Goal: Information Seeking & Learning: Learn about a topic

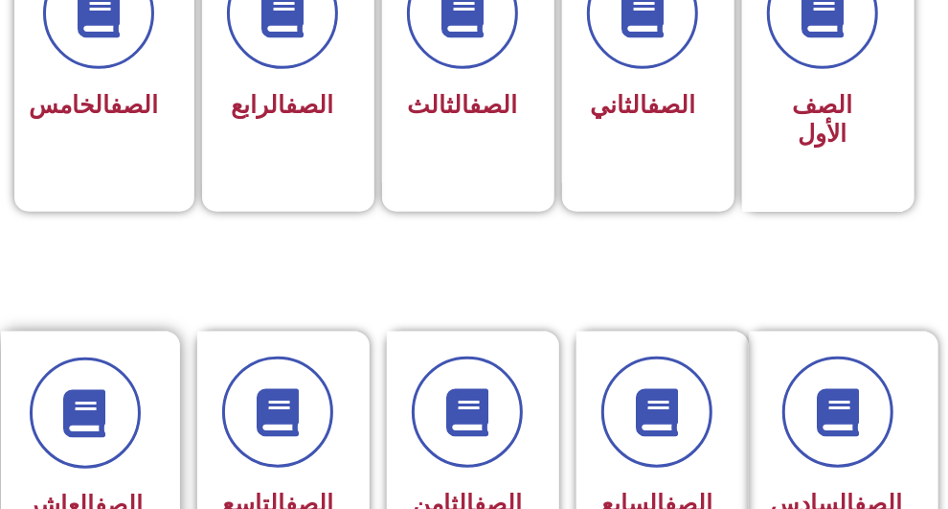
scroll to position [670, 0]
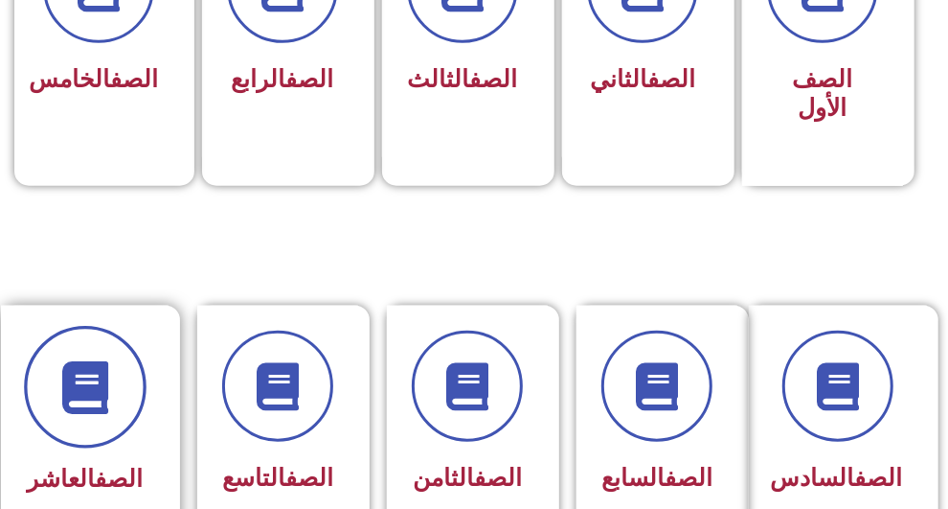
click at [92, 416] on span at bounding box center [85, 387] width 123 height 123
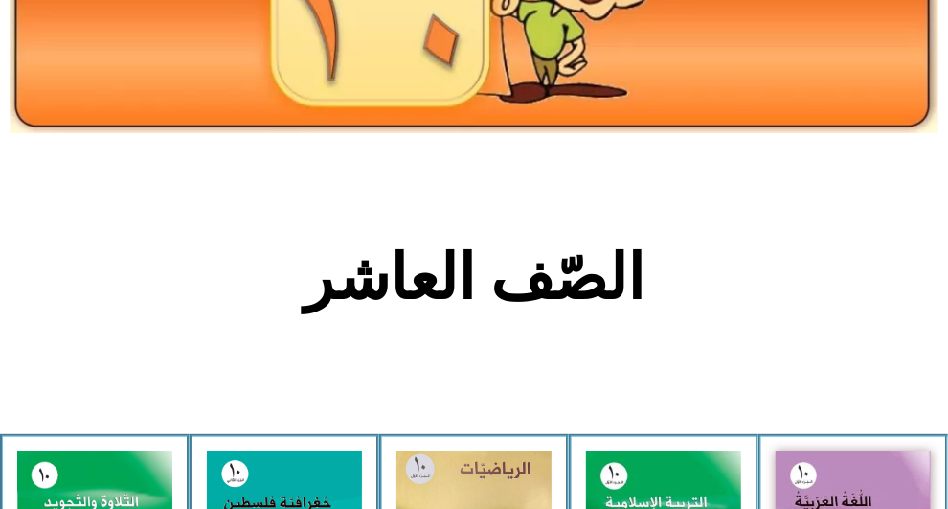
scroll to position [383, 0]
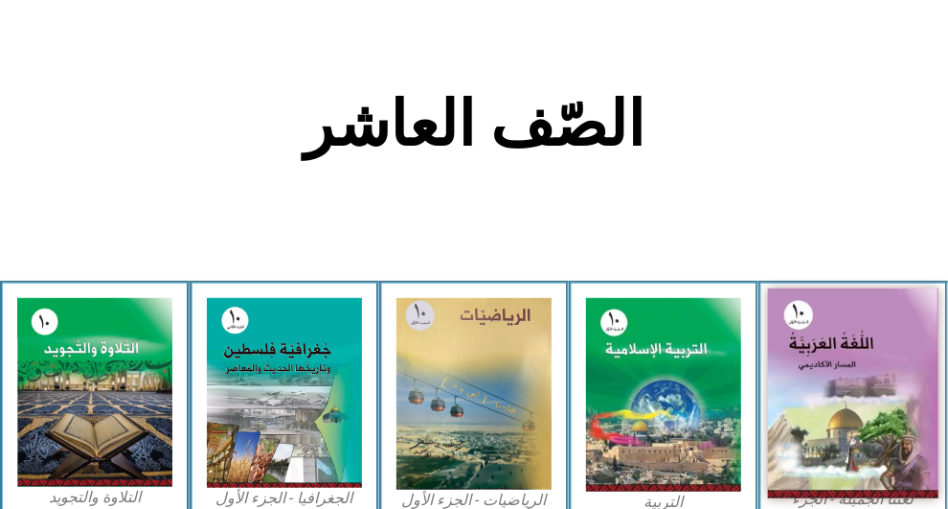
click at [817, 328] on img at bounding box center [853, 393] width 170 height 210
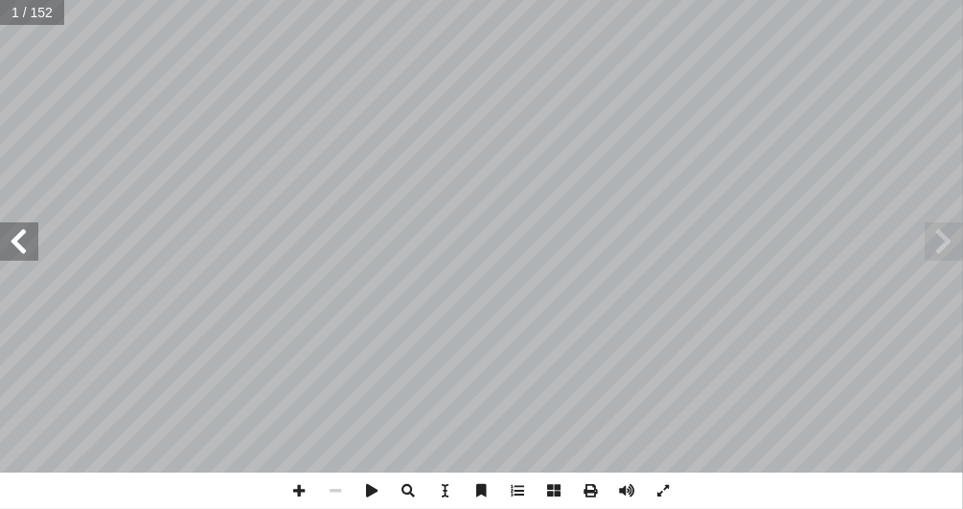
click at [20, 237] on span at bounding box center [19, 241] width 38 height 38
click at [20, 236] on span at bounding box center [19, 241] width 38 height 38
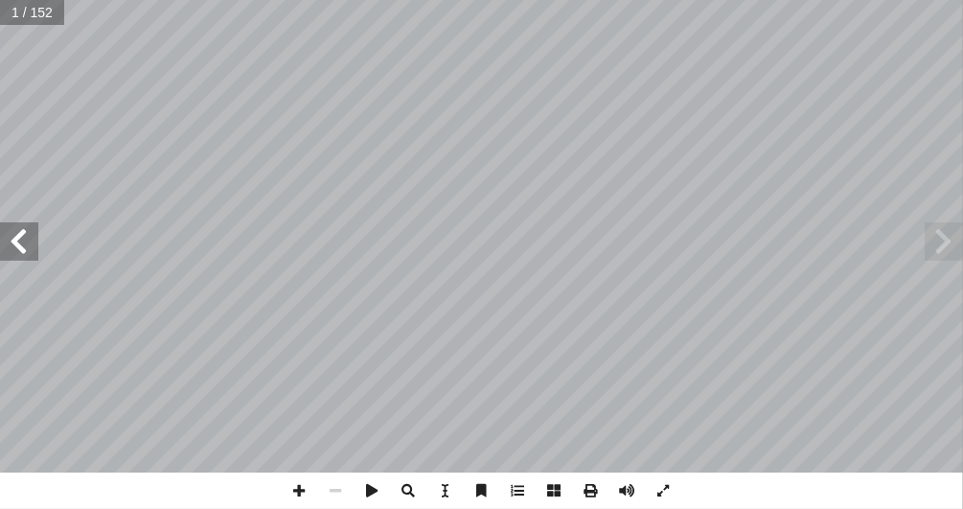
click at [20, 236] on span at bounding box center [19, 241] width 38 height 38
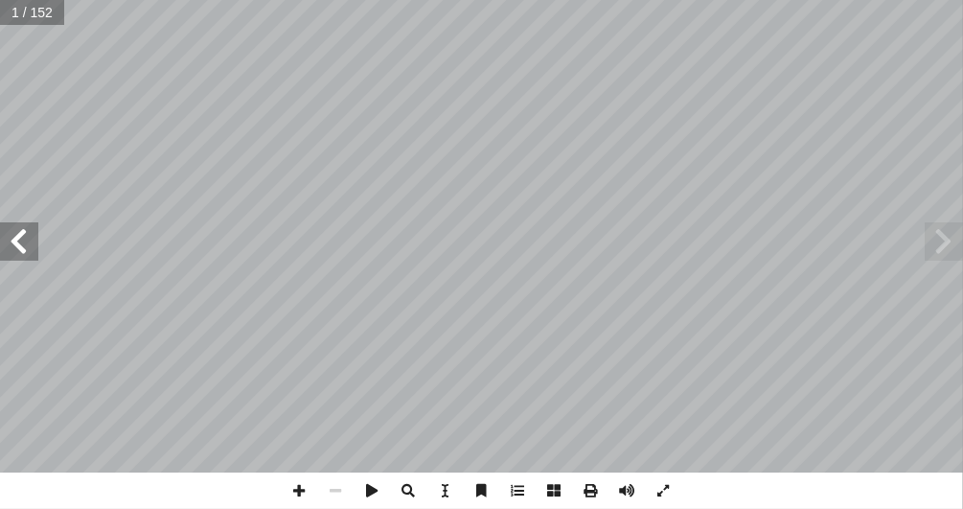
click at [20, 236] on span at bounding box center [19, 241] width 38 height 38
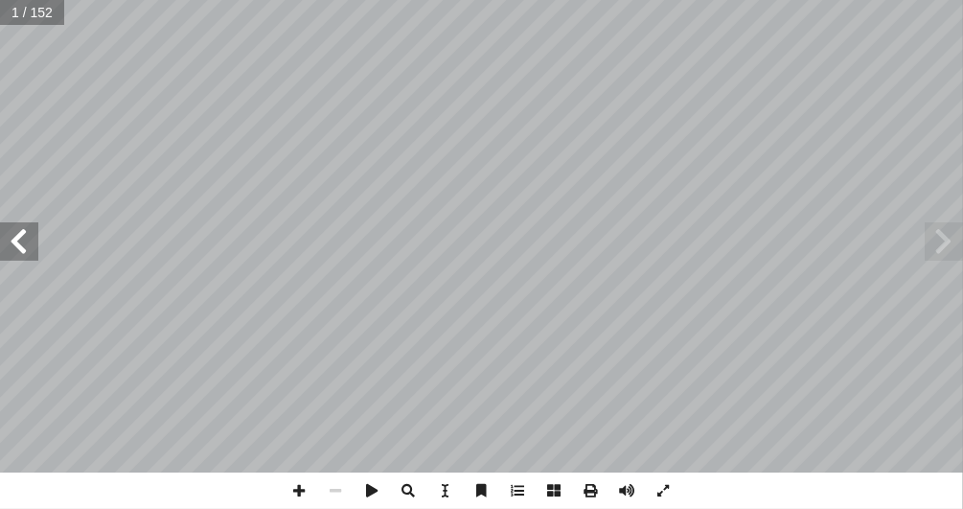
click at [19, 236] on span at bounding box center [19, 241] width 38 height 38
click at [17, 234] on span at bounding box center [19, 241] width 38 height 38
click at [26, 250] on span at bounding box center [19, 241] width 38 height 38
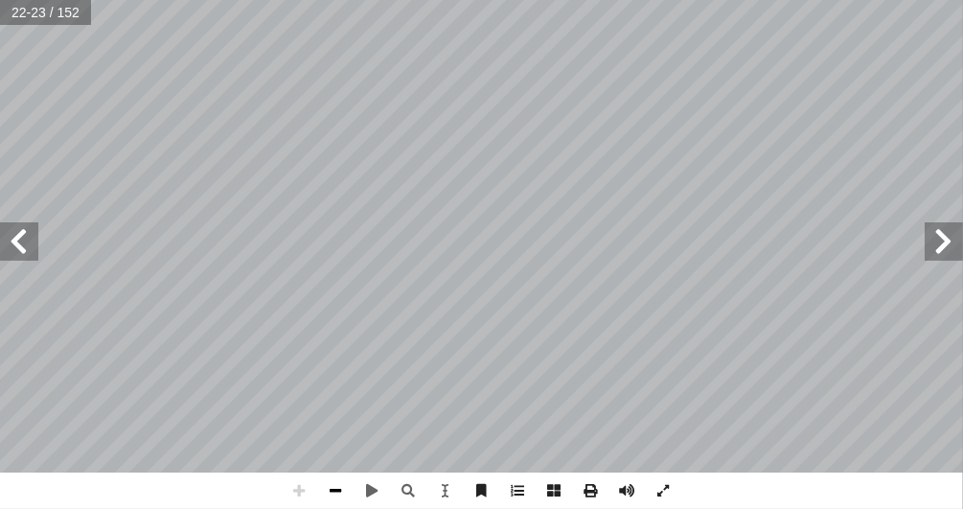
click at [339, 482] on span at bounding box center [336, 490] width 36 height 36
click at [28, 254] on span at bounding box center [19, 241] width 38 height 38
click at [300, 491] on span at bounding box center [300, 490] width 36 height 36
click at [290, 497] on span at bounding box center [300, 490] width 36 height 36
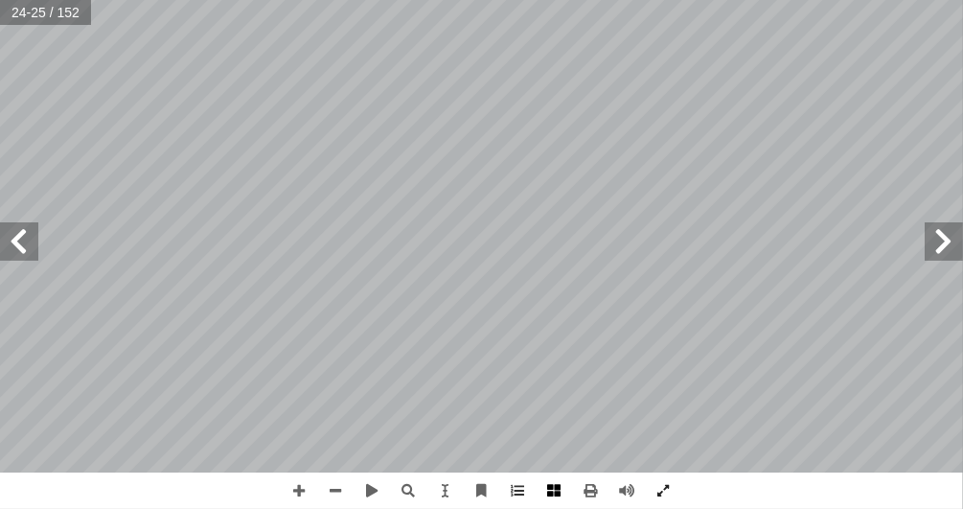
click at [541, 505] on div "٢ 0 منين � ا ِ س ُ ل َ د ْ ن � � ْ ا� ِ ام � ك ُ ح ِ ف َ ن َ ي ك ِ اشُ وا ف َ ع…" at bounding box center [481, 254] width 963 height 509
click at [300, 496] on span at bounding box center [300, 490] width 36 height 36
click at [339, 488] on span at bounding box center [336, 490] width 36 height 36
click at [301, 491] on span at bounding box center [300, 490] width 36 height 36
click at [939, 250] on span at bounding box center [943, 241] width 38 height 38
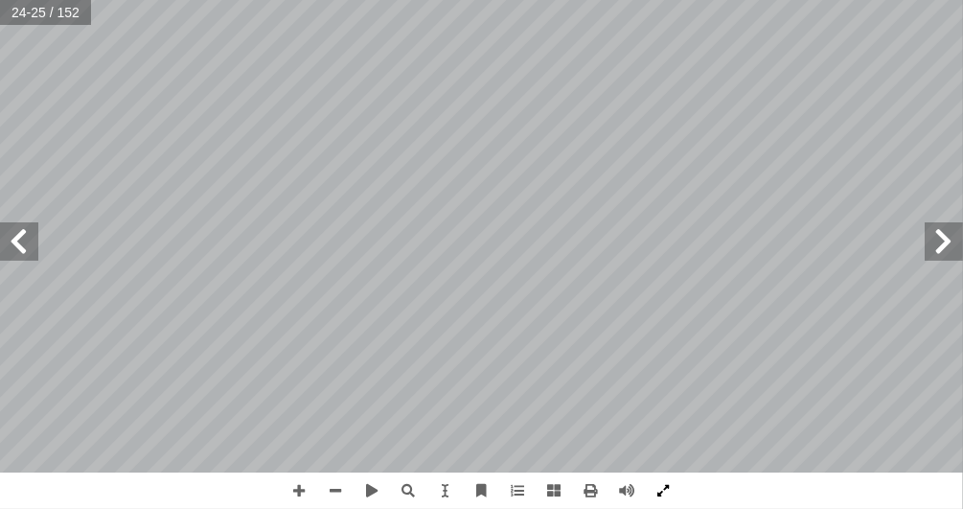
click at [660, 493] on span at bounding box center [664, 490] width 36 height 36
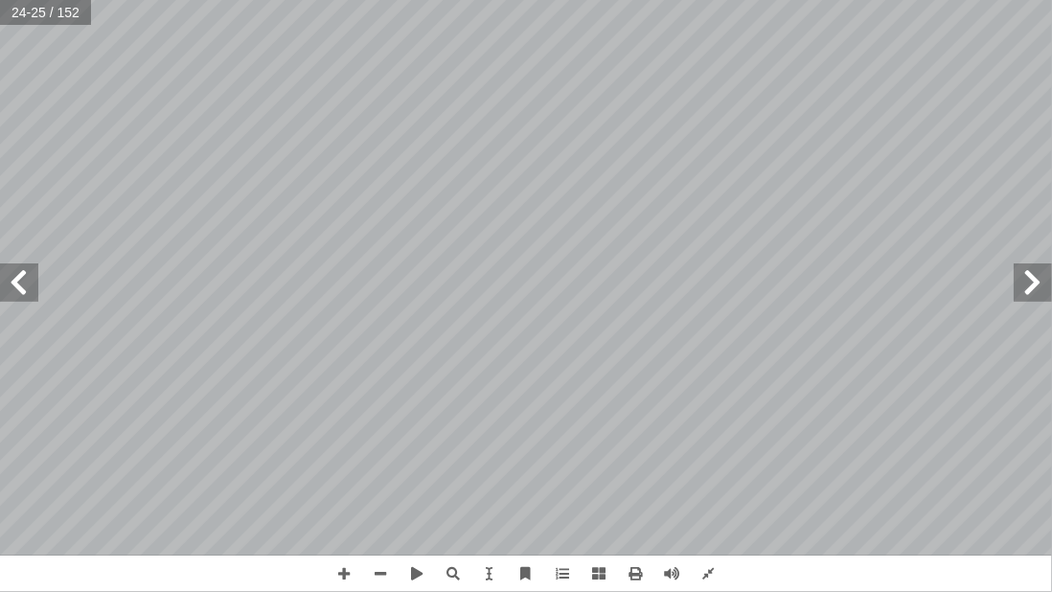
click at [28, 279] on span at bounding box center [19, 282] width 38 height 38
click at [380, 508] on span at bounding box center [380, 574] width 36 height 36
click at [335, 508] on span at bounding box center [344, 574] width 36 height 36
click at [388, 508] on span at bounding box center [380, 574] width 36 height 36
drag, startPoint x: 341, startPoint y: 578, endPoint x: 344, endPoint y: 560, distance: 18.4
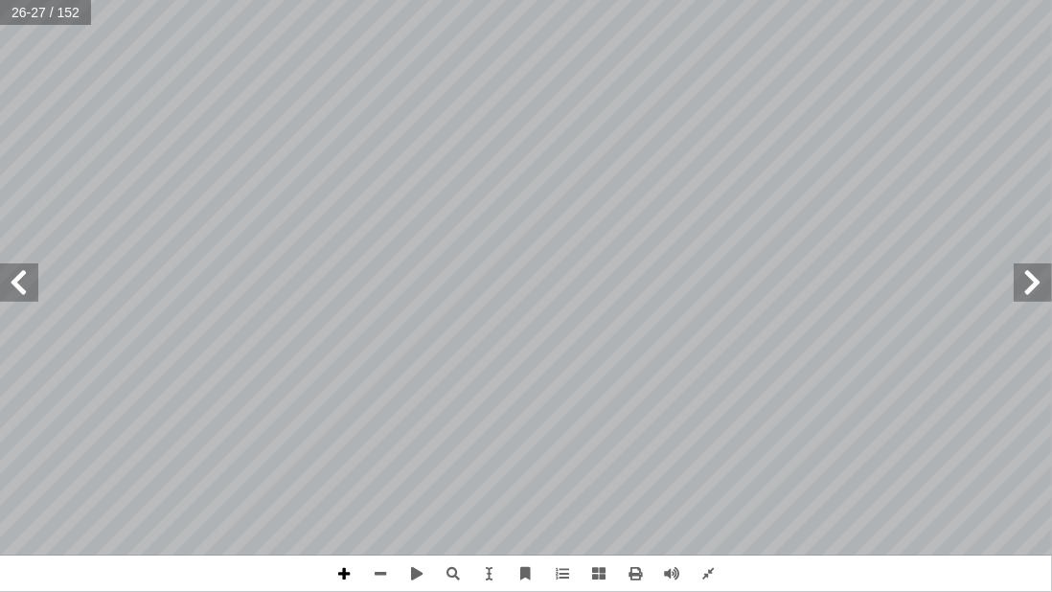
click at [342, 508] on span at bounding box center [344, 574] width 36 height 36
click at [15, 280] on span at bounding box center [19, 282] width 38 height 38
click at [705, 508] on span at bounding box center [708, 574] width 36 height 36
